Goal: Transaction & Acquisition: Purchase product/service

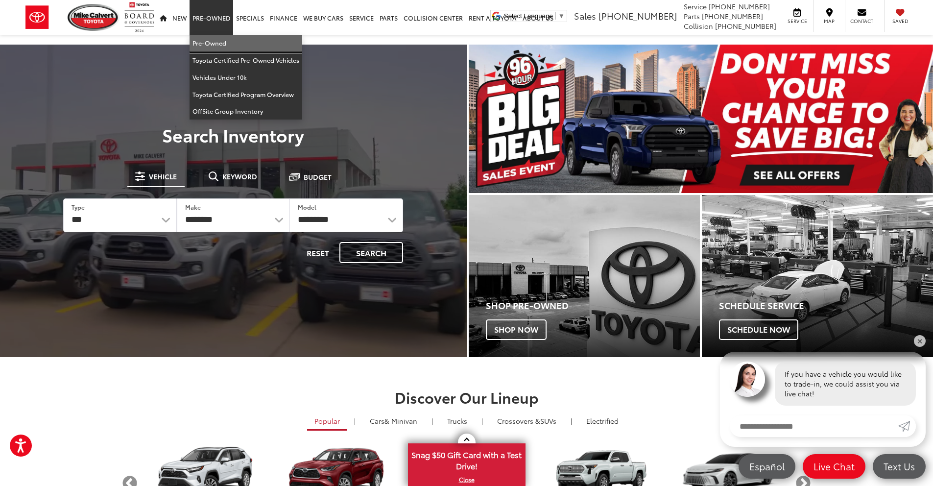
drag, startPoint x: 206, startPoint y: 40, endPoint x: 206, endPoint y: 47, distance: 6.4
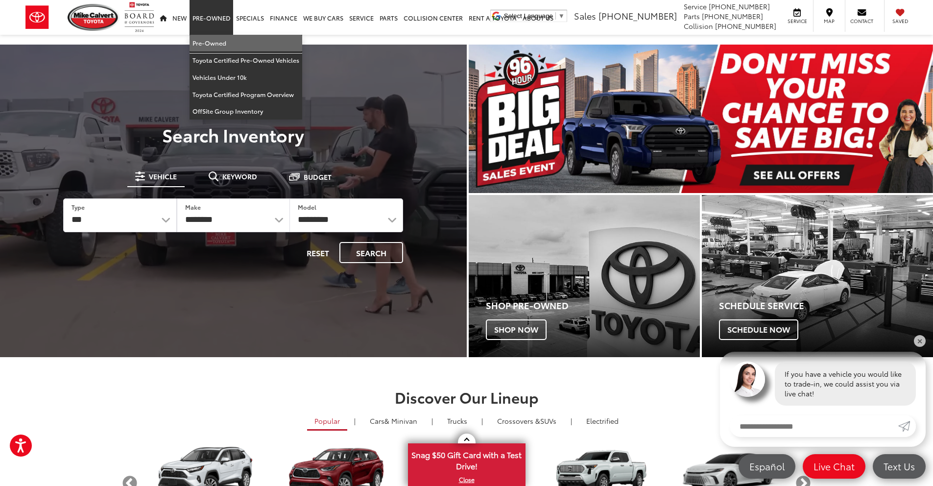
click at [206, 40] on link "Pre-Owned" at bounding box center [246, 43] width 113 height 17
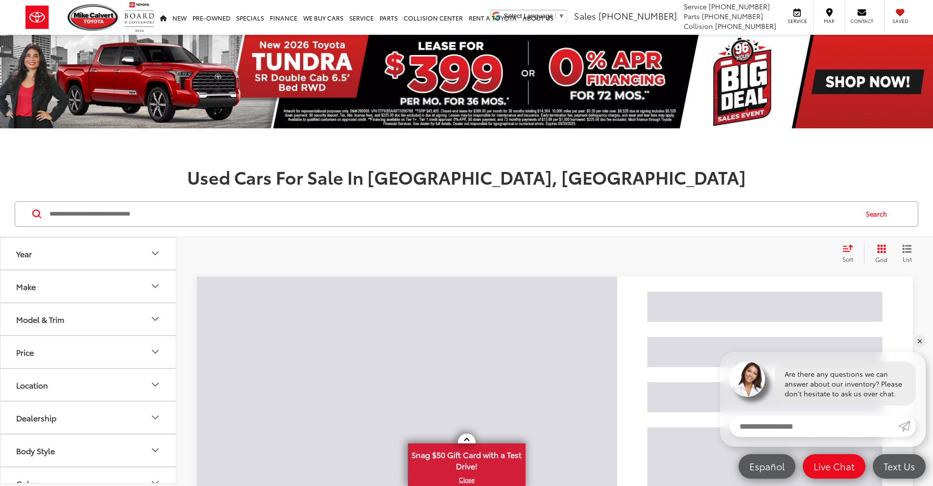
click at [186, 213] on input "Search by Make, Model, or Keyword" at bounding box center [453, 214] width 808 height 24
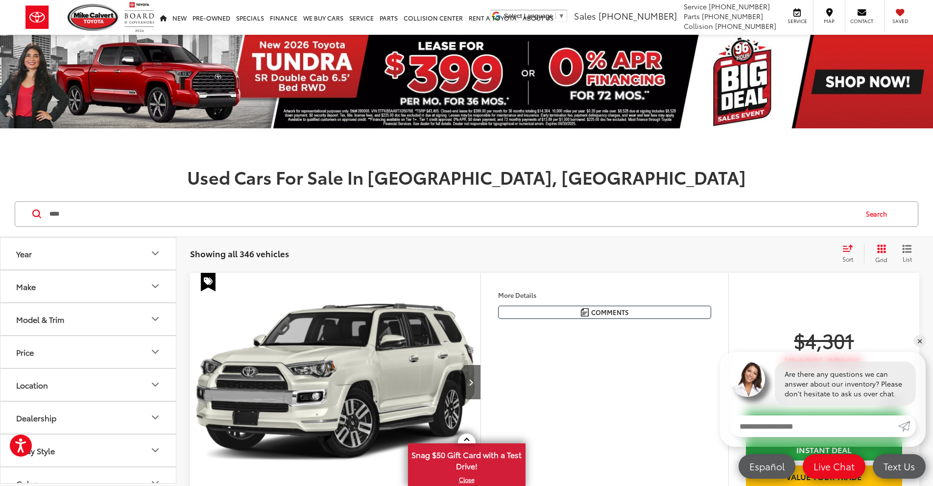
type input "****"
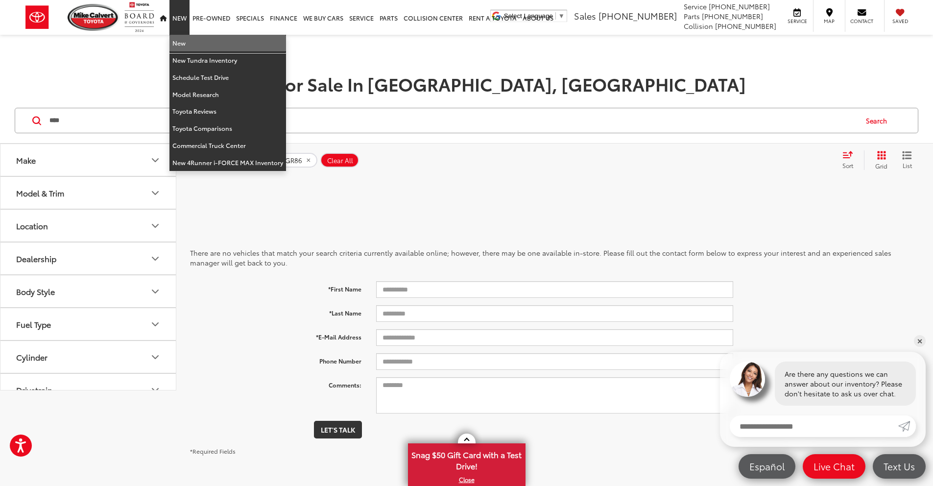
click at [178, 44] on link "New" at bounding box center [228, 43] width 117 height 17
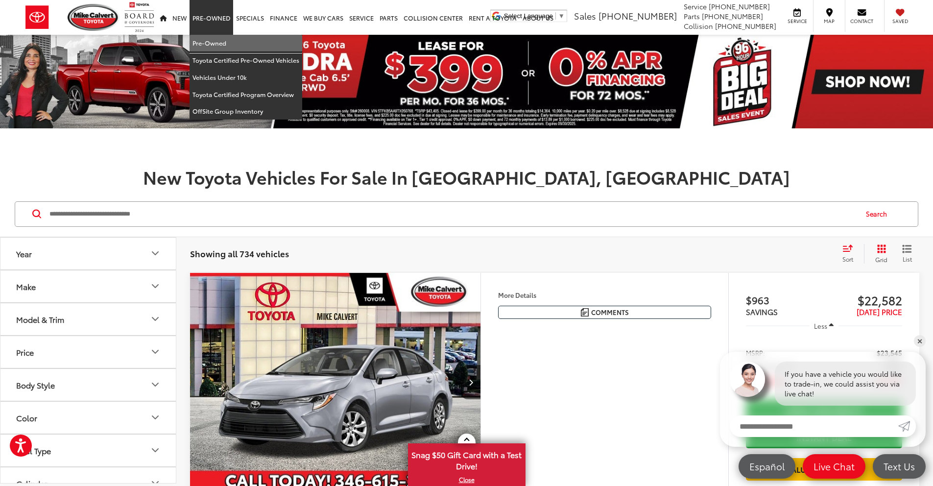
click at [216, 46] on link "Pre-Owned" at bounding box center [246, 43] width 113 height 17
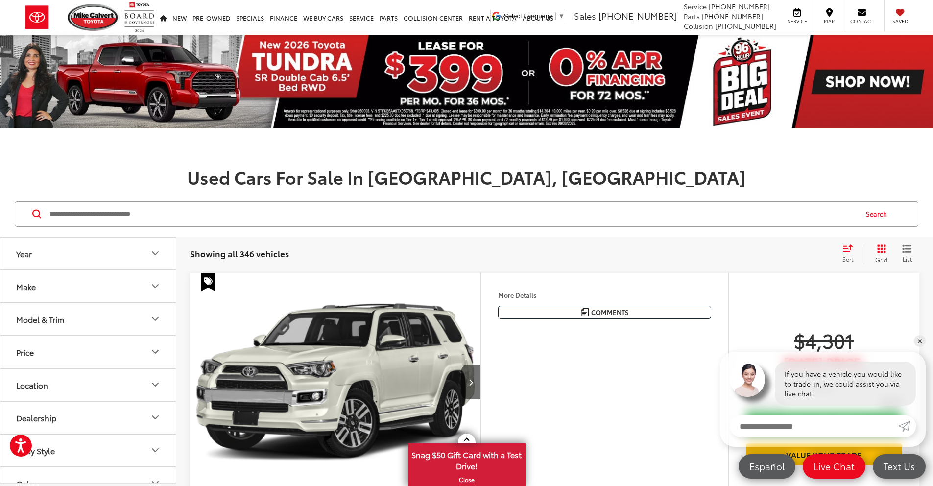
click at [877, 248] on icon "Grid View" at bounding box center [881, 248] width 9 height 9
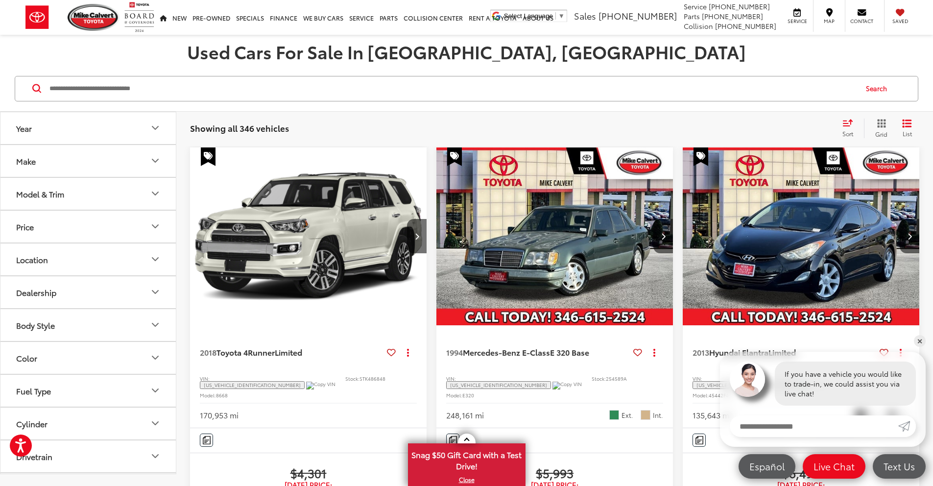
scroll to position [126, 0]
click at [482, 234] on img "1994 Mercedes-Benz E-Class E 320 Base 0" at bounding box center [555, 236] width 238 height 179
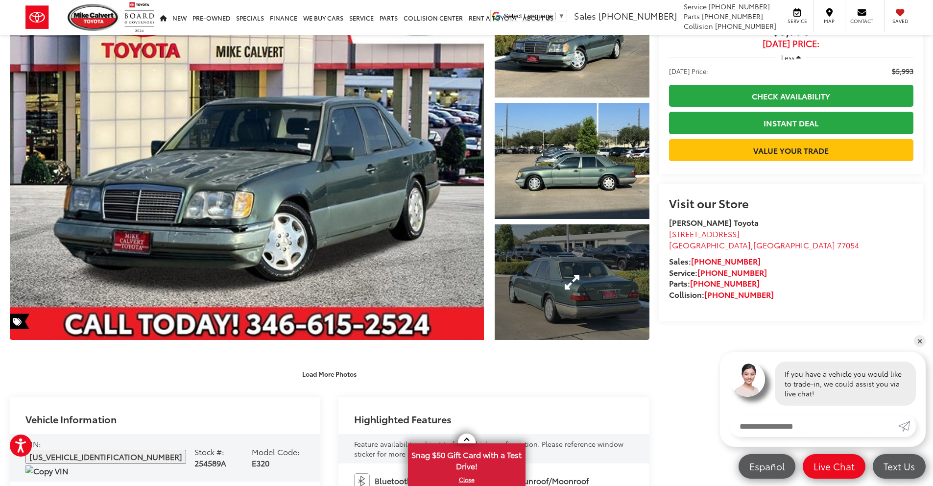
scroll to position [87, 0]
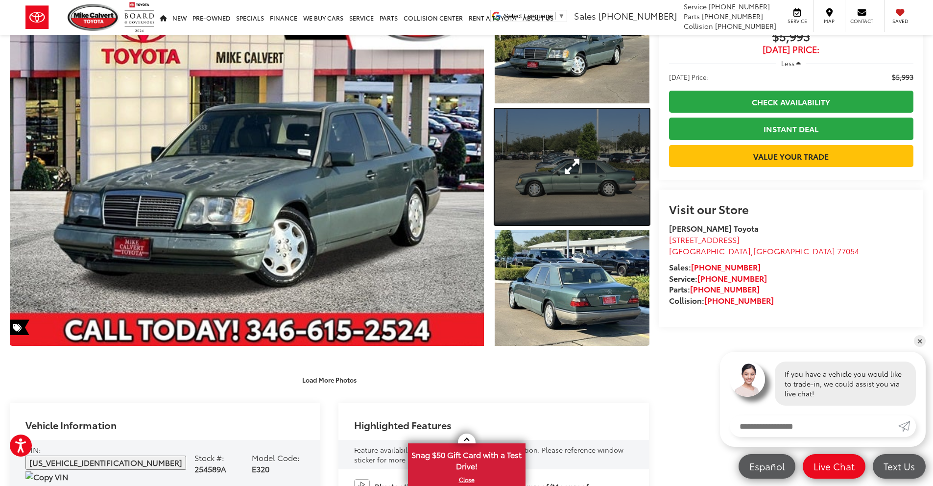
click at [584, 187] on link "Expand Photo 2" at bounding box center [572, 167] width 155 height 116
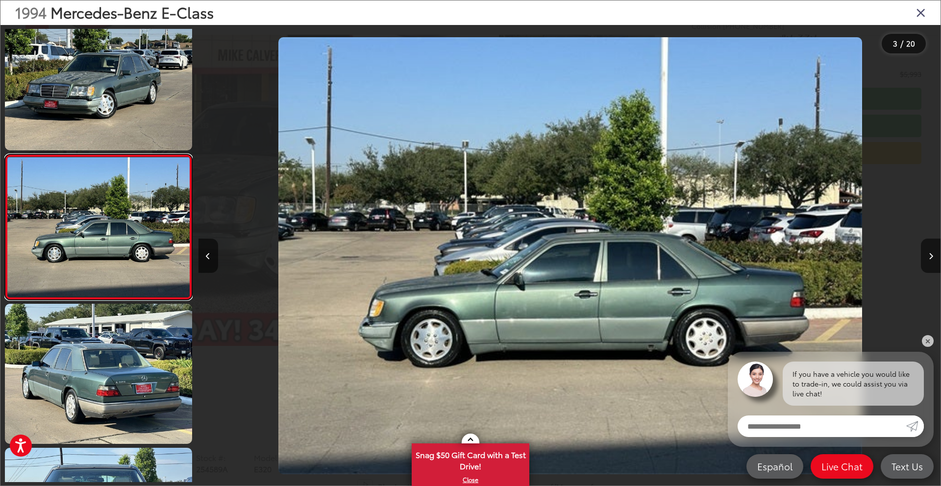
scroll to position [0, 1484]
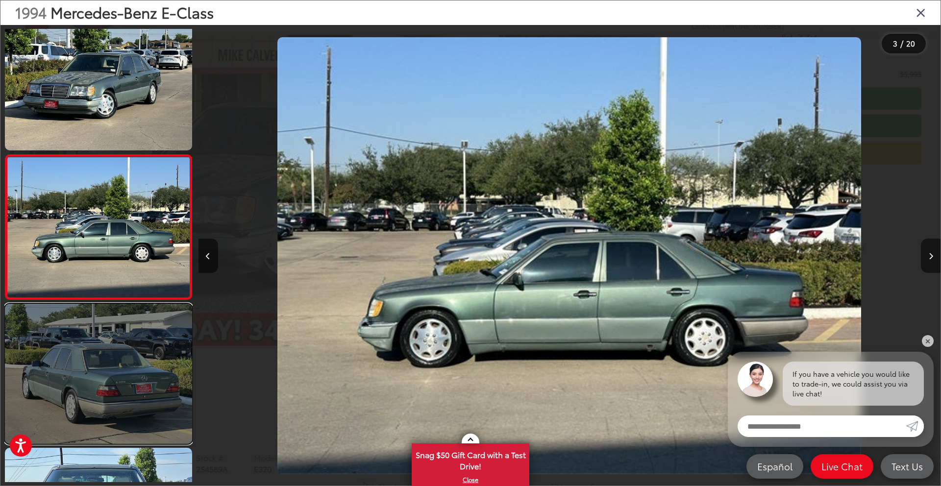
click at [124, 358] on link at bounding box center [98, 374] width 187 height 140
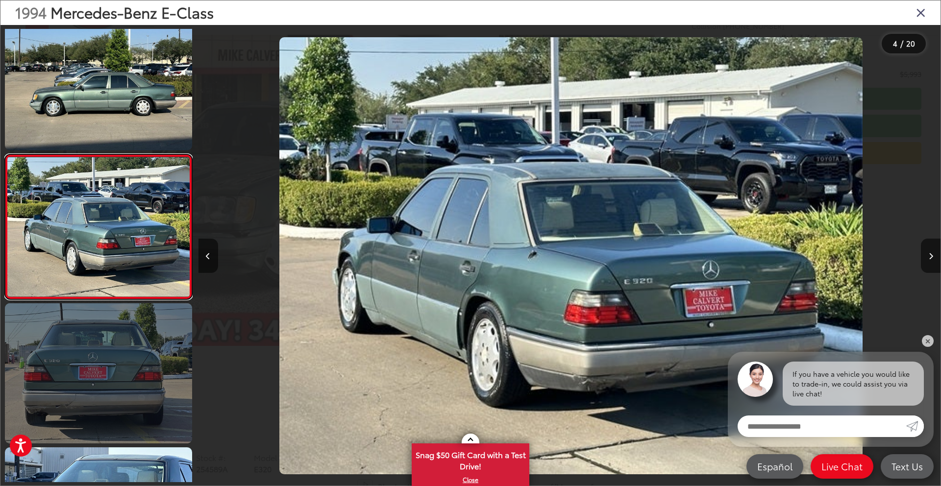
scroll to position [0, 2226]
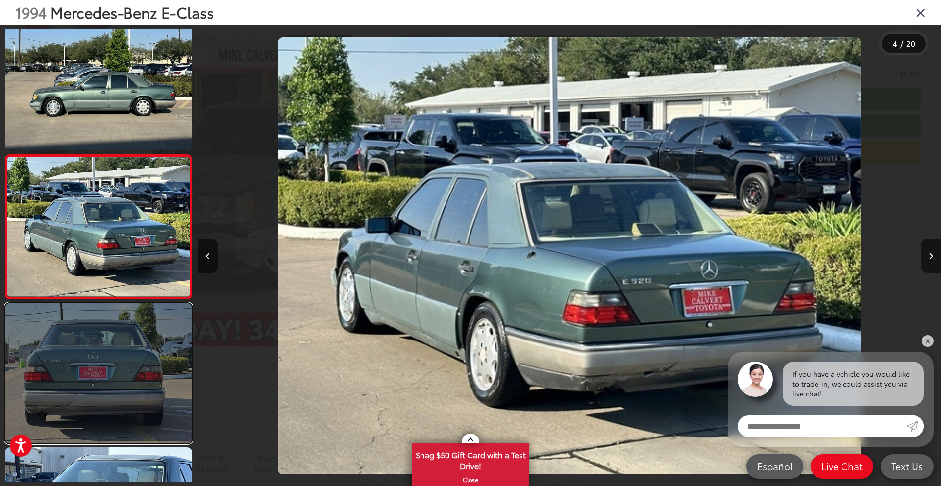
click at [112, 372] on link at bounding box center [98, 373] width 187 height 140
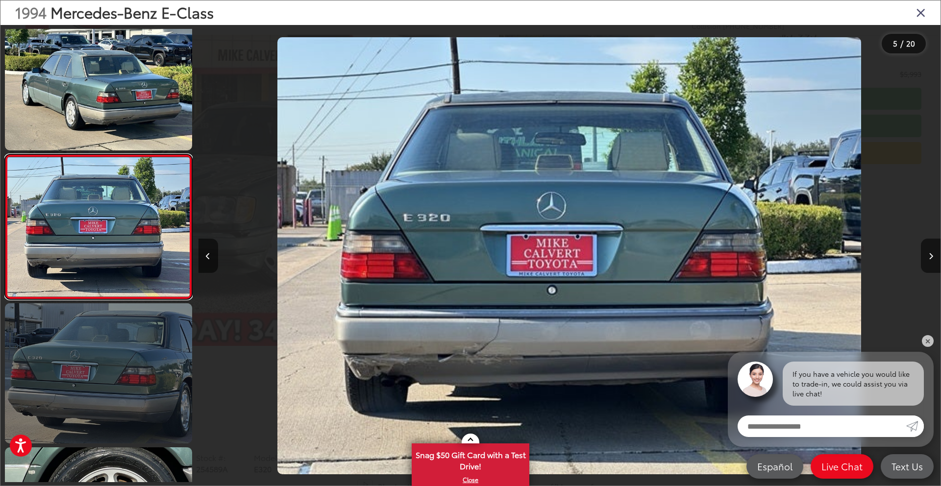
scroll to position [454, 0]
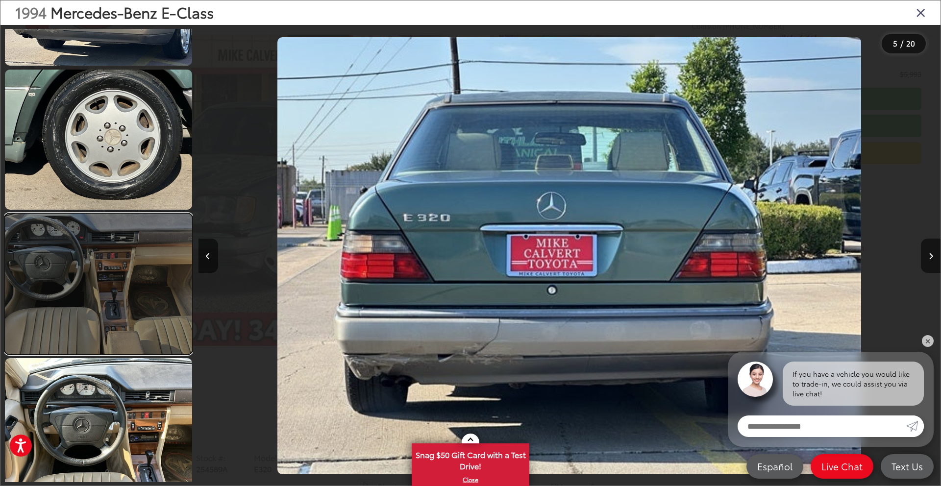
click at [116, 317] on link at bounding box center [98, 284] width 187 height 140
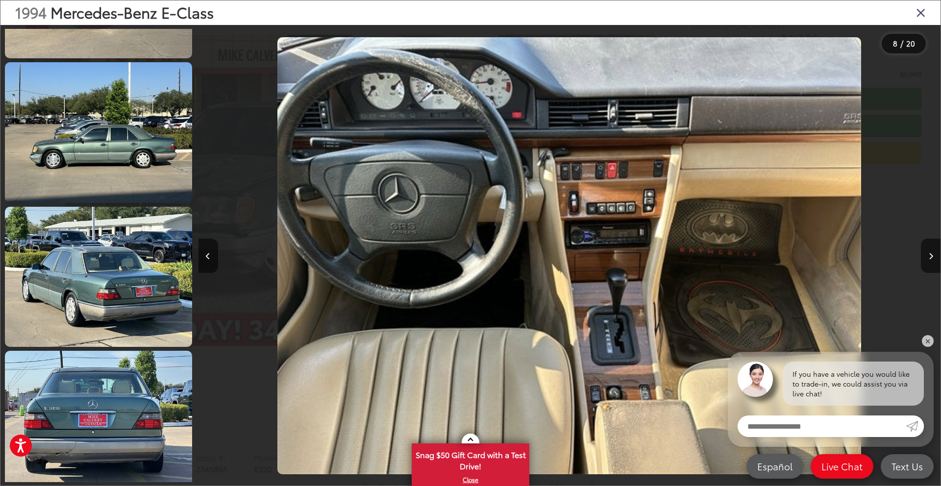
scroll to position [135, 0]
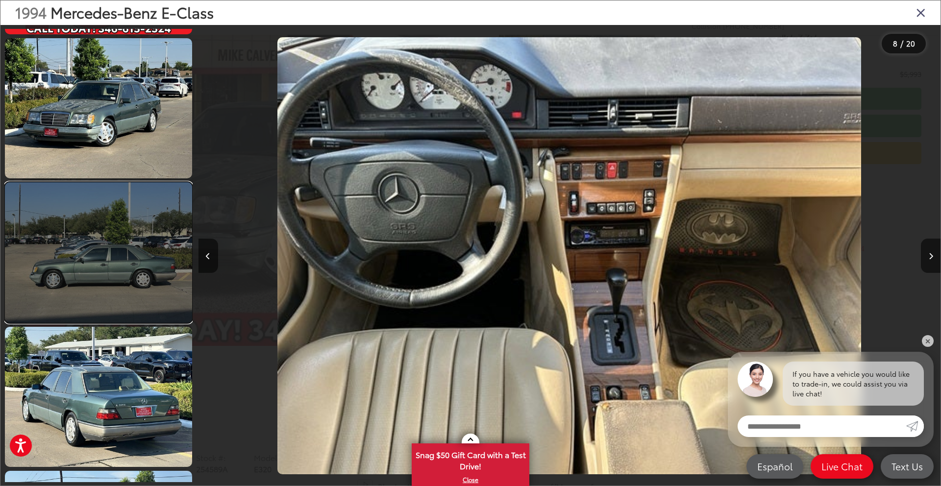
click at [104, 294] on link at bounding box center [98, 252] width 187 height 140
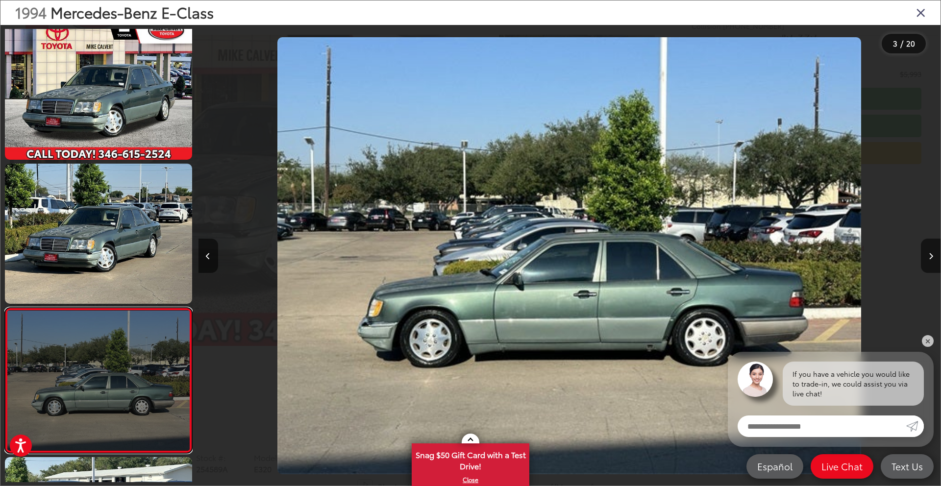
scroll to position [0, 0]
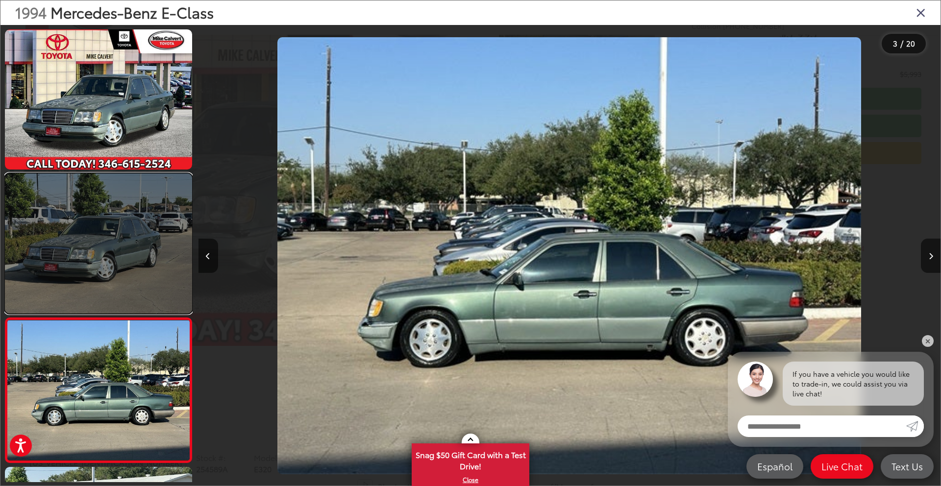
click at [103, 294] on link at bounding box center [98, 243] width 187 height 140
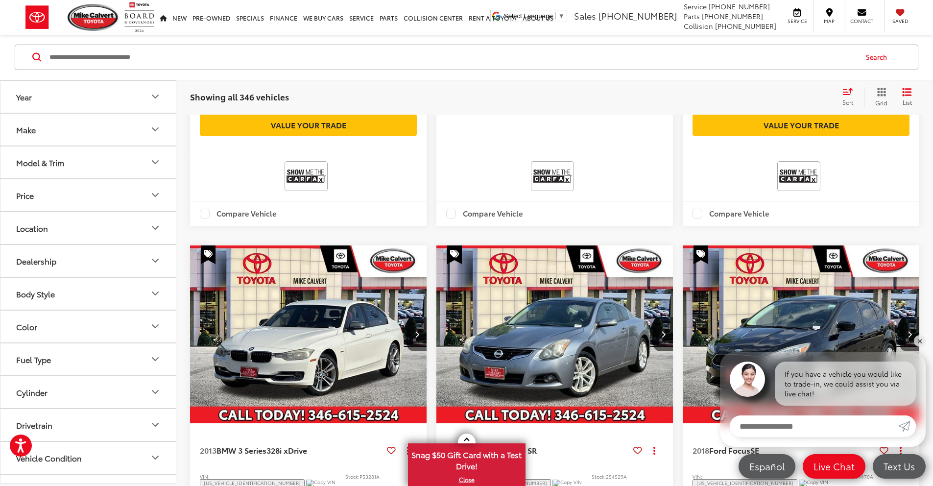
scroll to position [1134, 0]
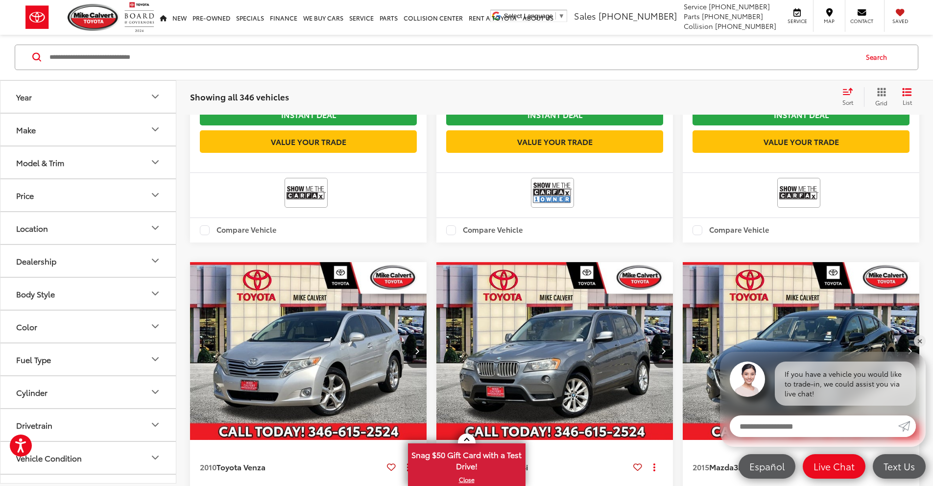
scroll to position [1683, 0]
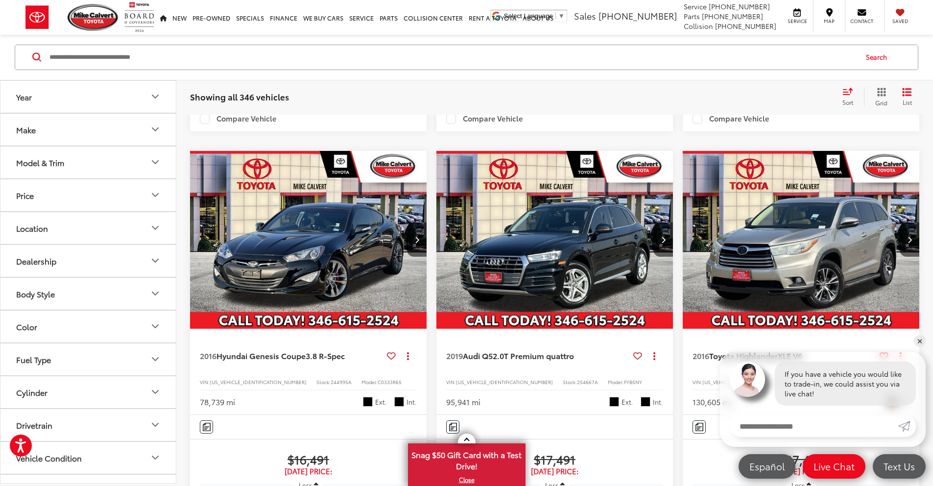
scroll to position [1786, 0]
